Goal: Transaction & Acquisition: Purchase product/service

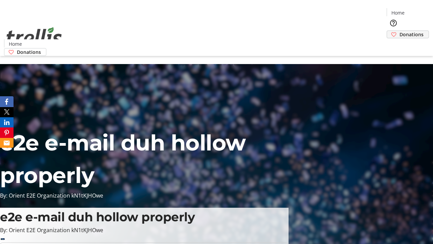
click at [400, 31] on span "Donations" at bounding box center [412, 34] width 24 height 7
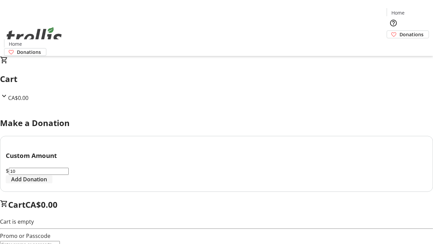
click at [47, 183] on span "Add Donation" at bounding box center [29, 179] width 36 height 8
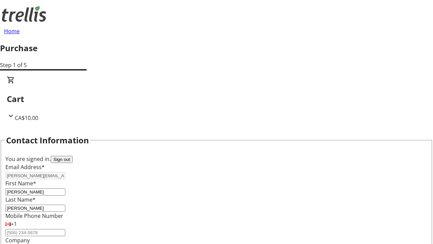
select select "BC"
select select "CA"
type input "V1Y 0C2"
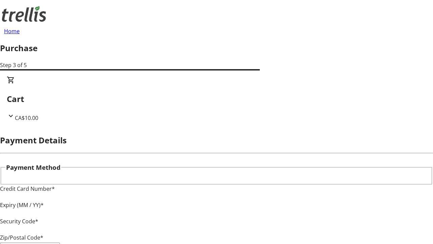
type input "V1Y 0C2"
